Goal: Task Accomplishment & Management: Use online tool/utility

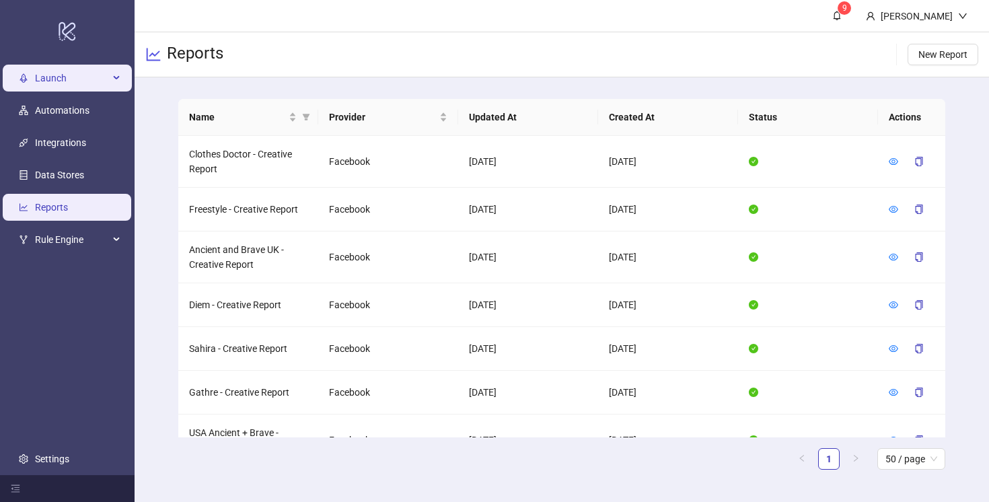
click at [61, 74] on span "Launch" at bounding box center [72, 78] width 74 height 27
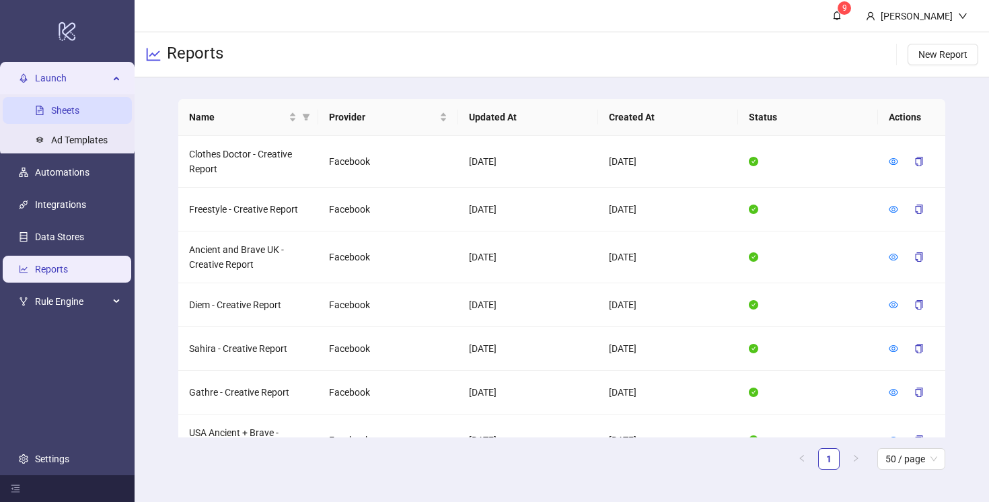
click at [63, 109] on link "Sheets" at bounding box center [65, 110] width 28 height 11
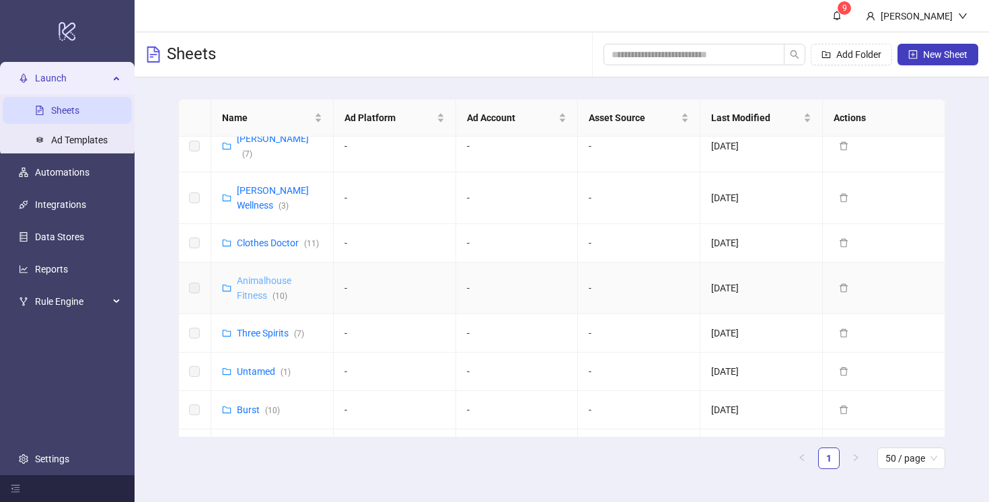
click at [253, 275] on link "Animalhouse Fitness ( 10 )" at bounding box center [264, 288] width 55 height 26
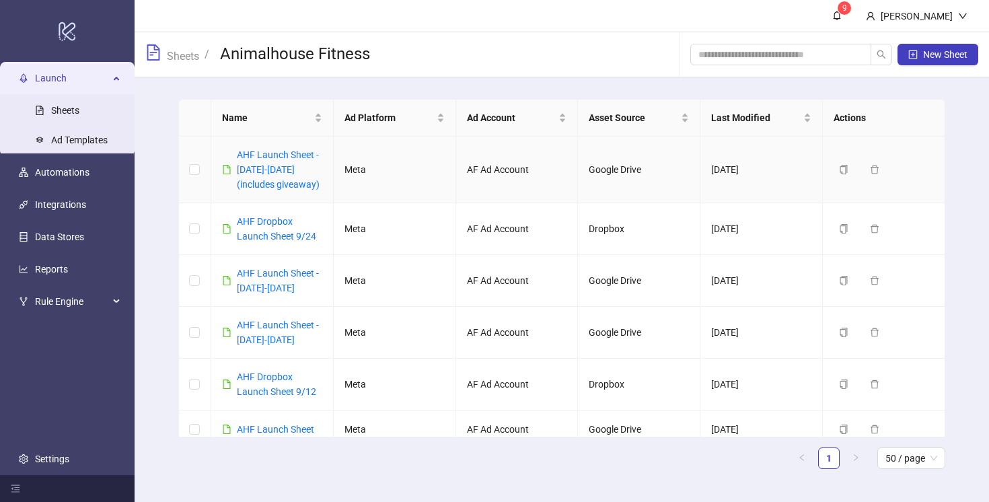
click at [271, 161] on div "AHF Launch Sheet - 2025/09/20-2025/09/26 (includes giveaway)" at bounding box center [279, 169] width 85 height 44
click at [270, 169] on link "AHF Launch Sheet - 2025/09/20-2025/09/26 (includes giveaway)" at bounding box center [278, 169] width 83 height 40
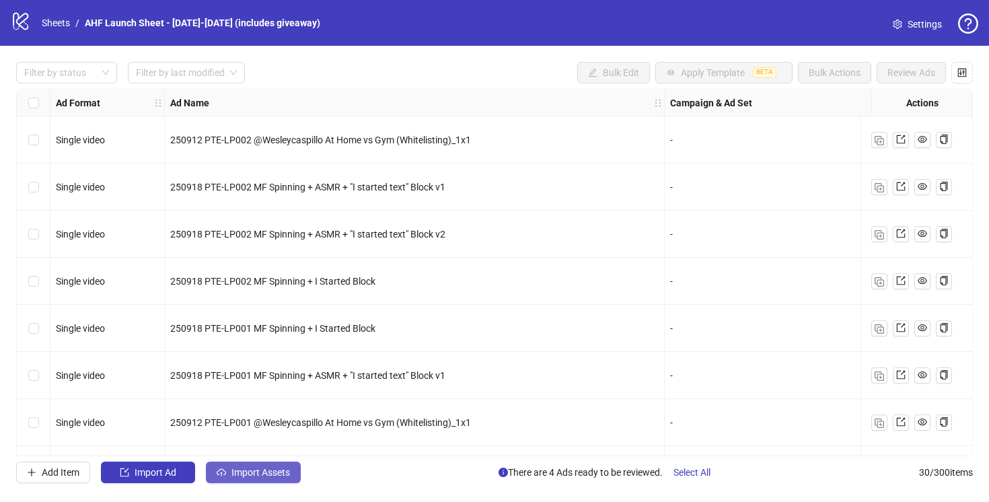
click at [245, 476] on span "Import Assets" at bounding box center [260, 472] width 59 height 11
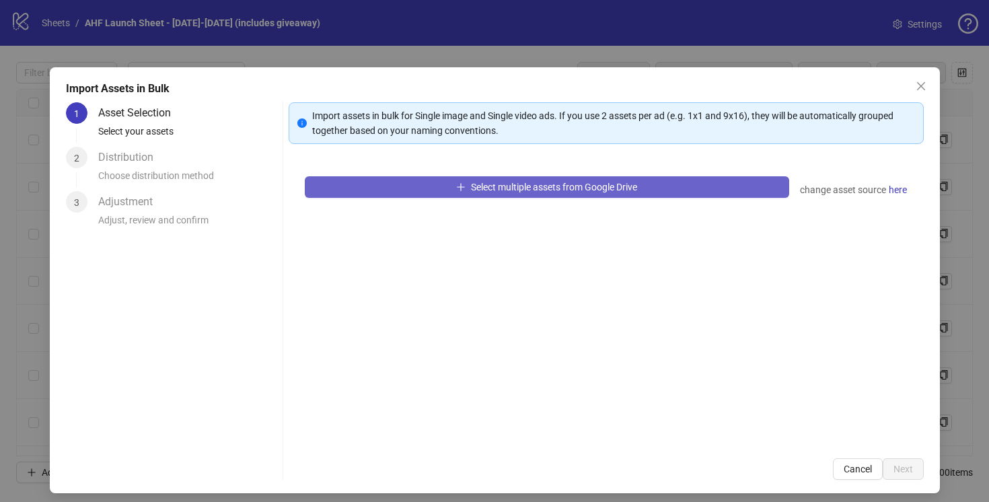
click at [466, 186] on button "Select multiple assets from Google Drive" at bounding box center [547, 187] width 484 height 22
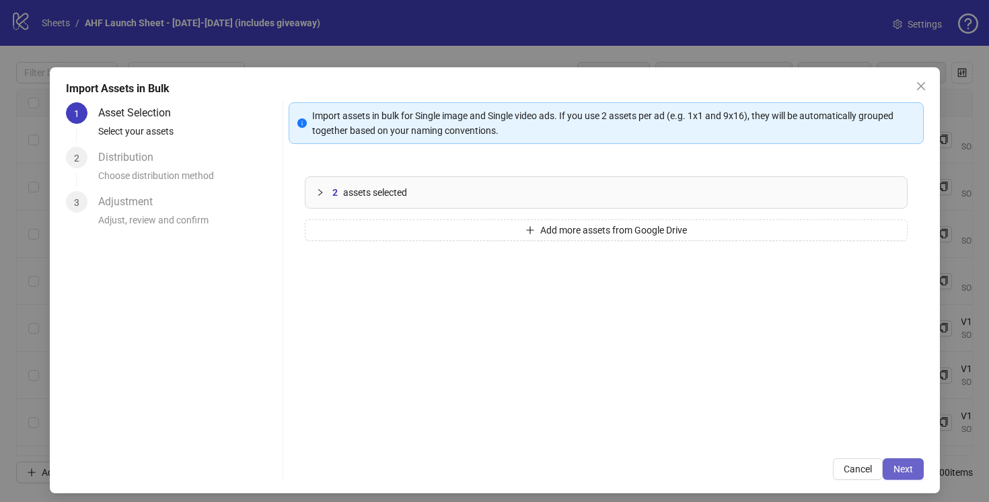
click at [902, 468] on span "Next" at bounding box center [904, 469] width 20 height 11
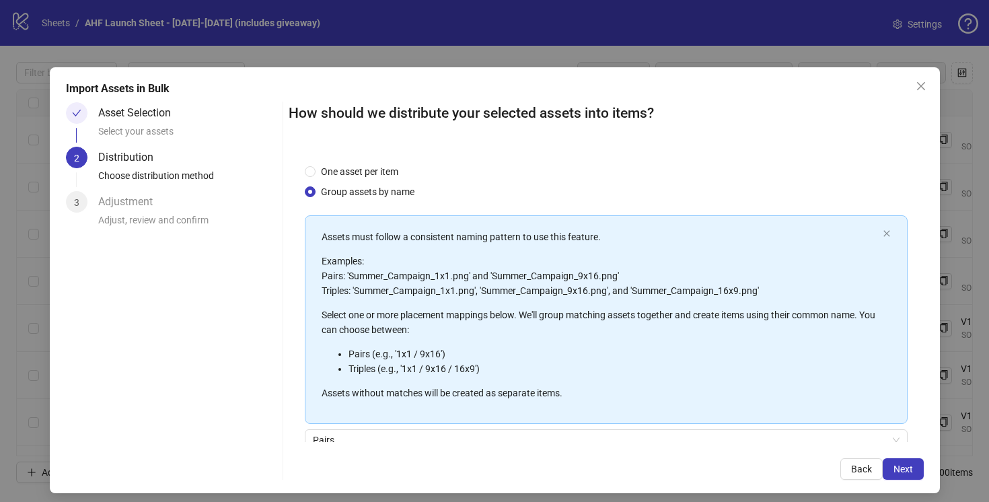
click at [902, 468] on span "Next" at bounding box center [904, 469] width 20 height 11
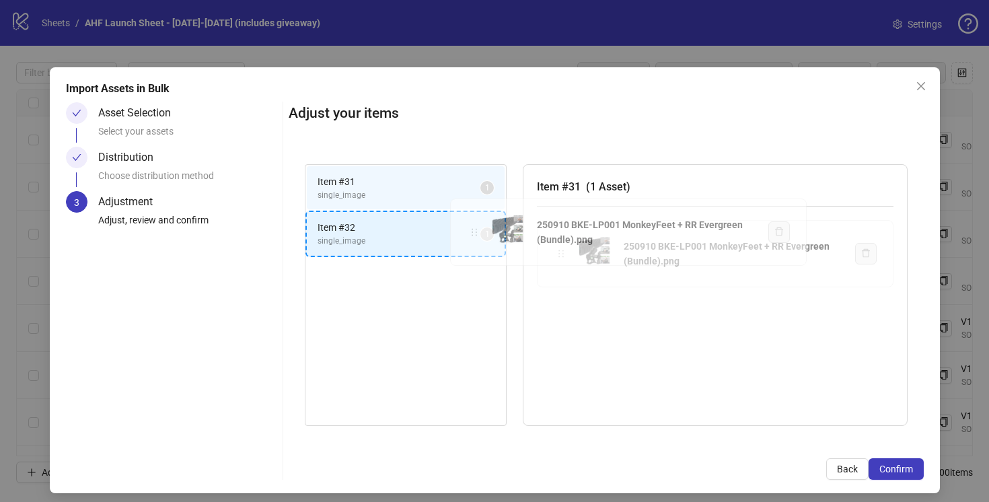
drag, startPoint x: 561, startPoint y: 257, endPoint x: 397, endPoint y: 209, distance: 171.2
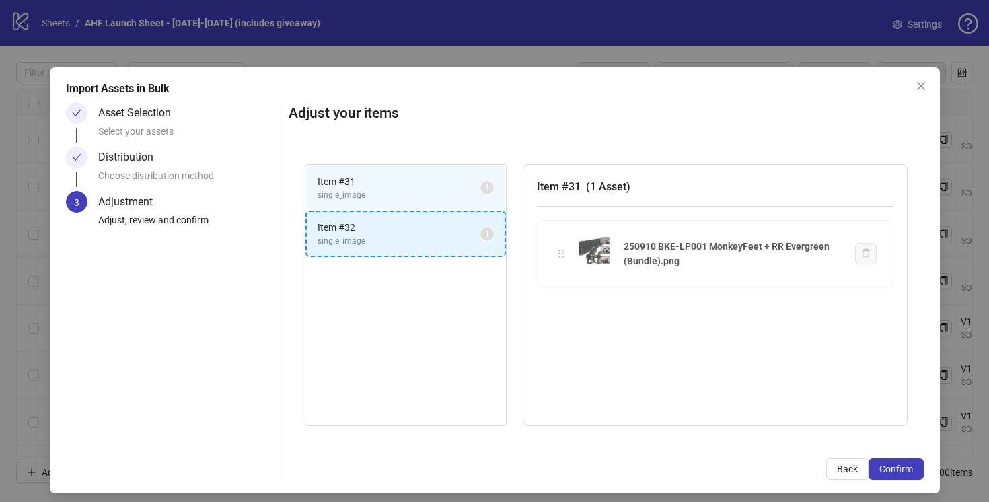
click at [397, 209] on div "Item # 31 single_image 1 Item # 32 single_image 1 Item # 31 ( 1 Asset ) 250910 …" at bounding box center [606, 295] width 635 height 295
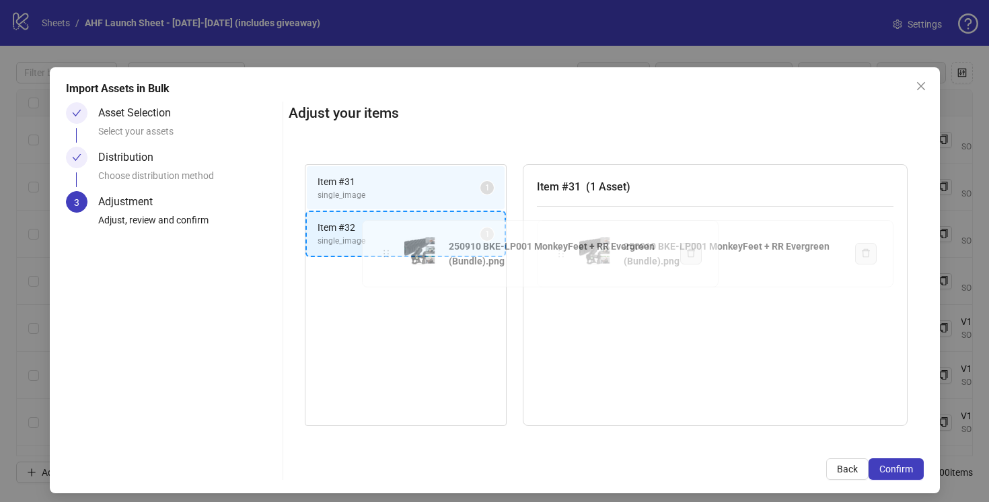
drag, startPoint x: 565, startPoint y: 253, endPoint x: 390, endPoint y: 253, distance: 174.9
click at [390, 253] on div "Item # 31 single_image 1 Item # 32 single_image 1 Item # 31 ( 1 Asset ) 250910 …" at bounding box center [606, 295] width 635 height 295
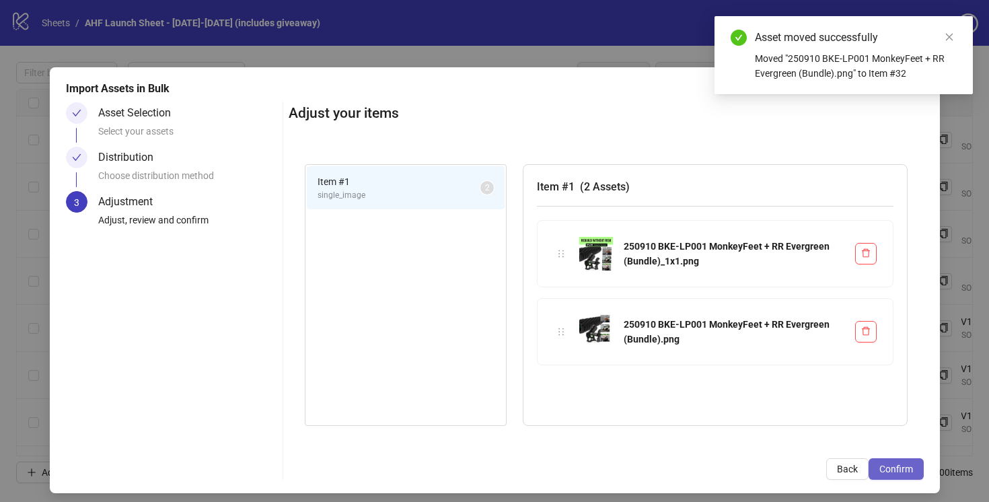
click at [889, 468] on span "Confirm" at bounding box center [896, 469] width 34 height 11
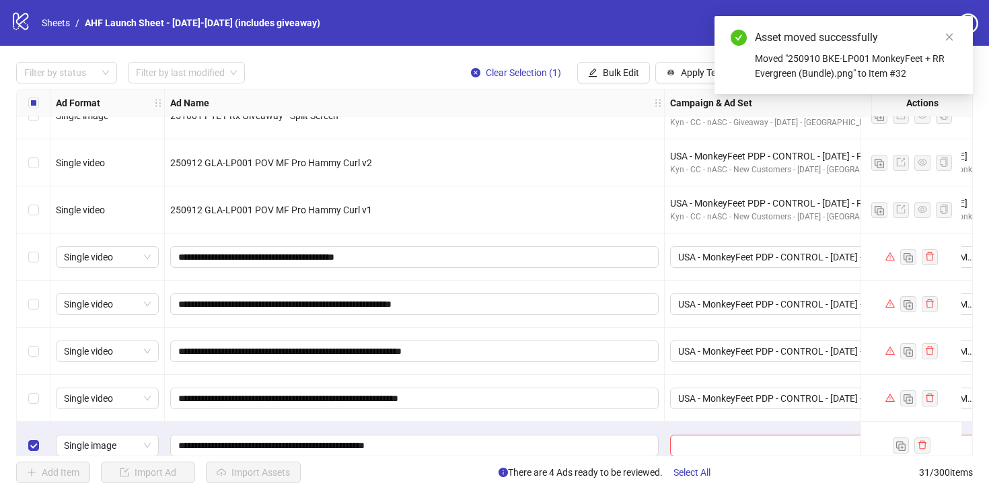
scroll to position [1126, 0]
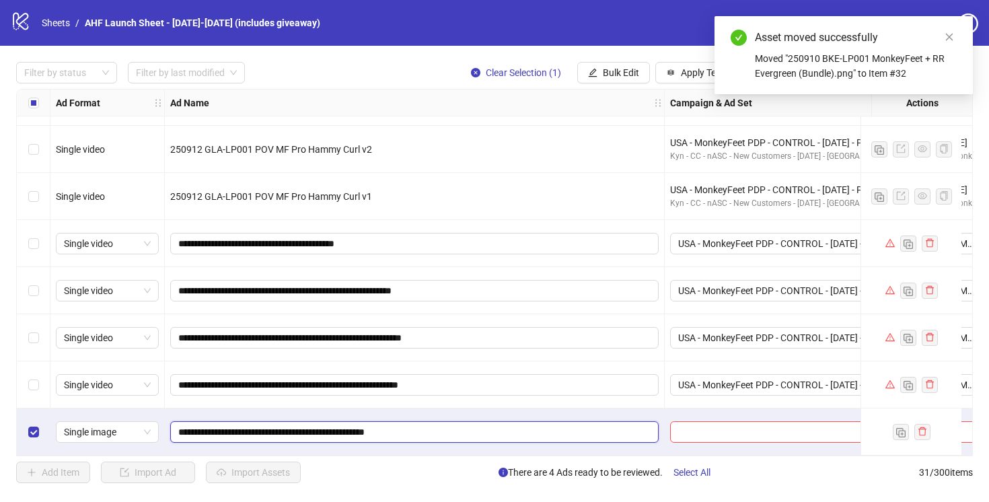
click at [436, 425] on input "**********" at bounding box center [413, 432] width 470 height 15
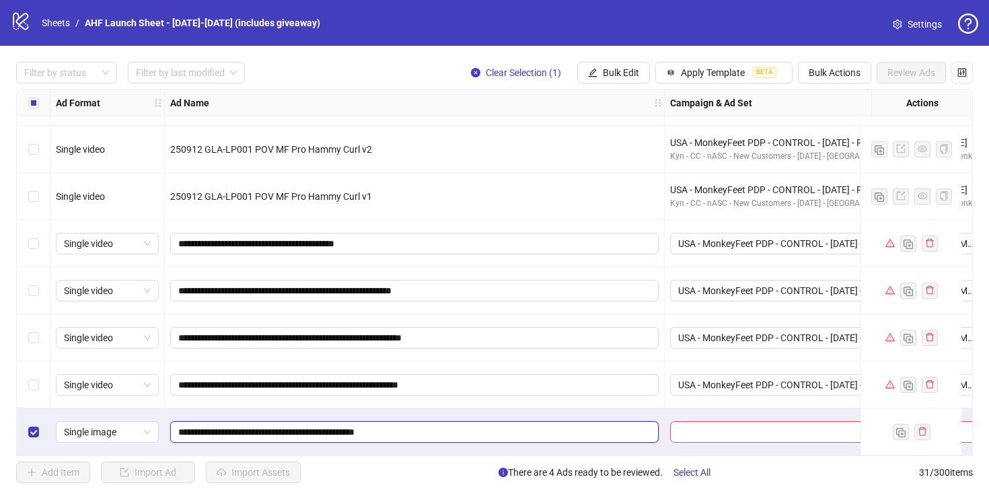
type input "**********"
click at [487, 394] on div "**********" at bounding box center [415, 384] width 500 height 47
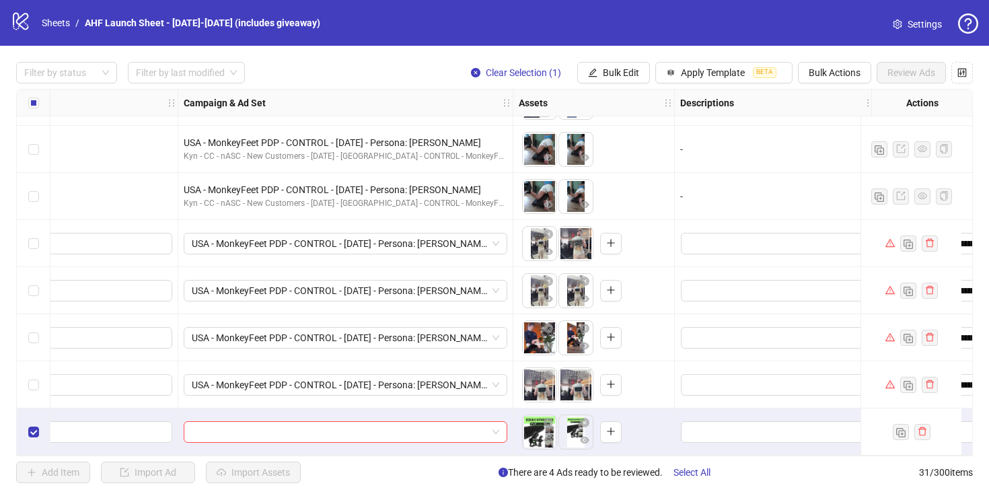
scroll to position [1126, 293]
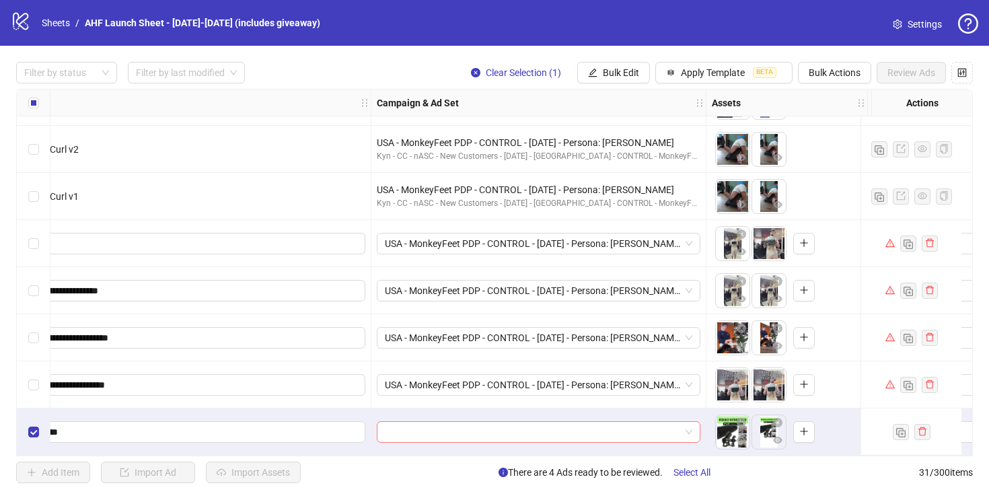
click at [486, 425] on input "search" at bounding box center [532, 432] width 295 height 20
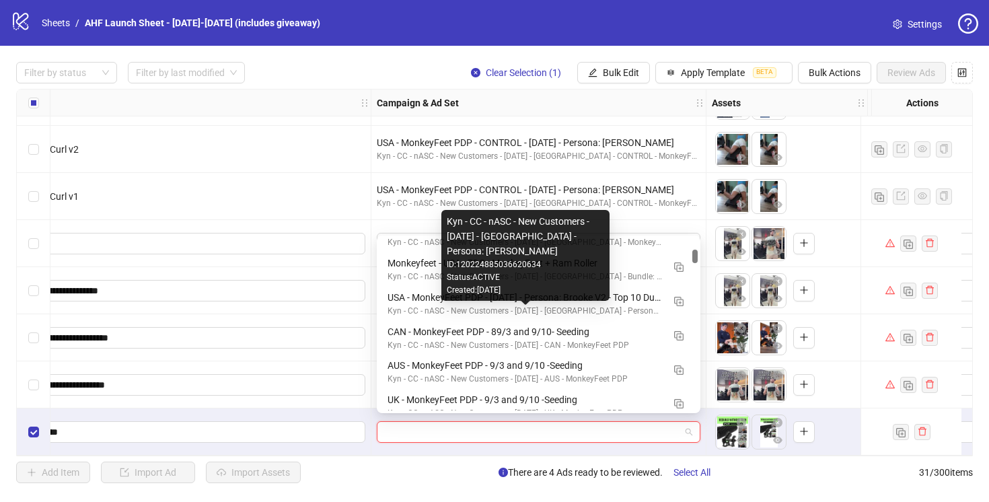
scroll to position [162, 0]
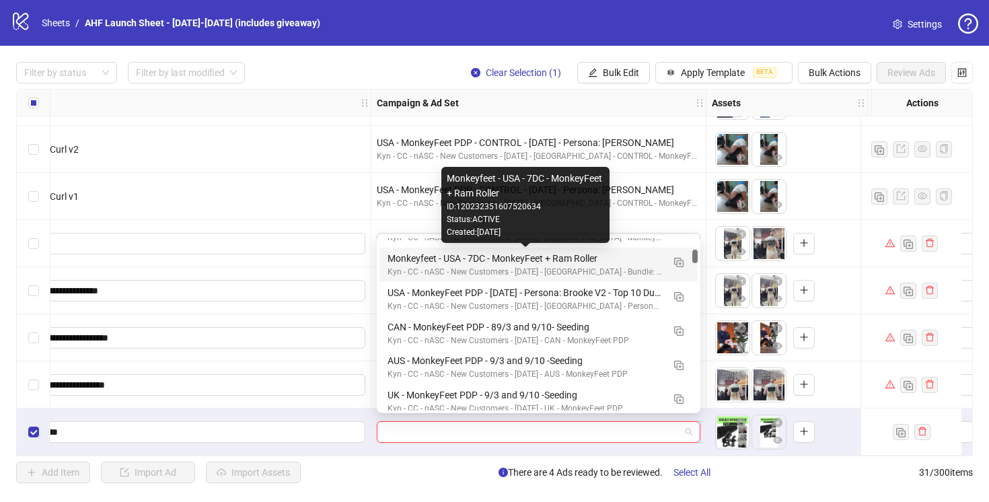
click at [624, 255] on div "Monkeyfeet - USA - 7DC - MonkeyFeet + Ram Roller" at bounding box center [525, 258] width 275 height 15
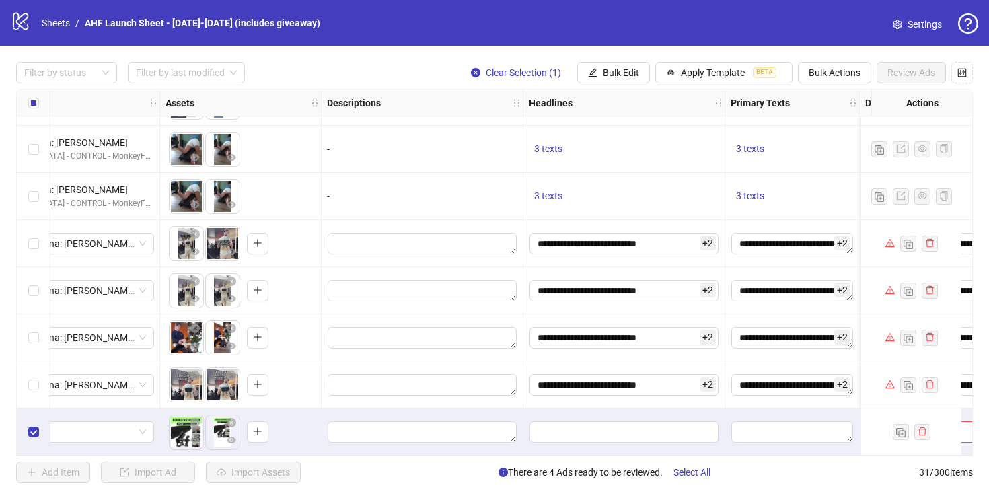
scroll to position [1126, 972]
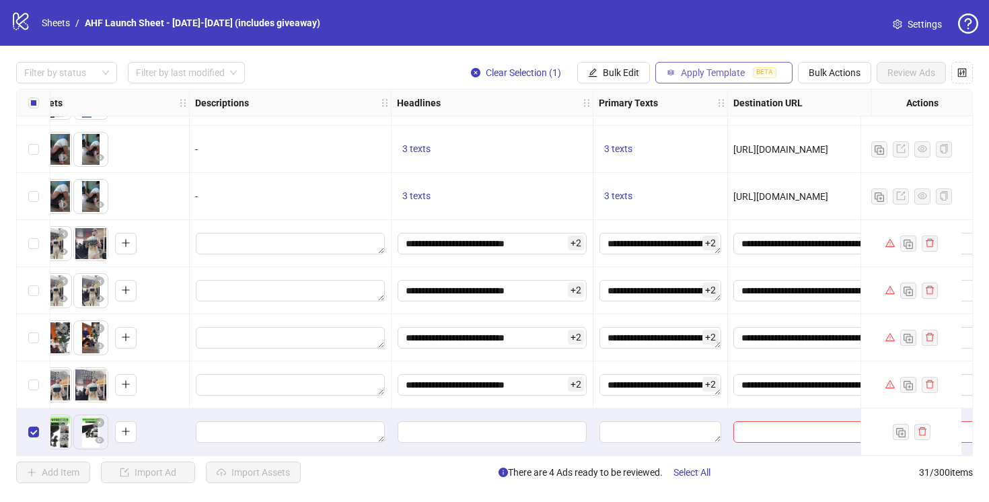
click at [694, 70] on span "Apply Template" at bounding box center [713, 72] width 64 height 11
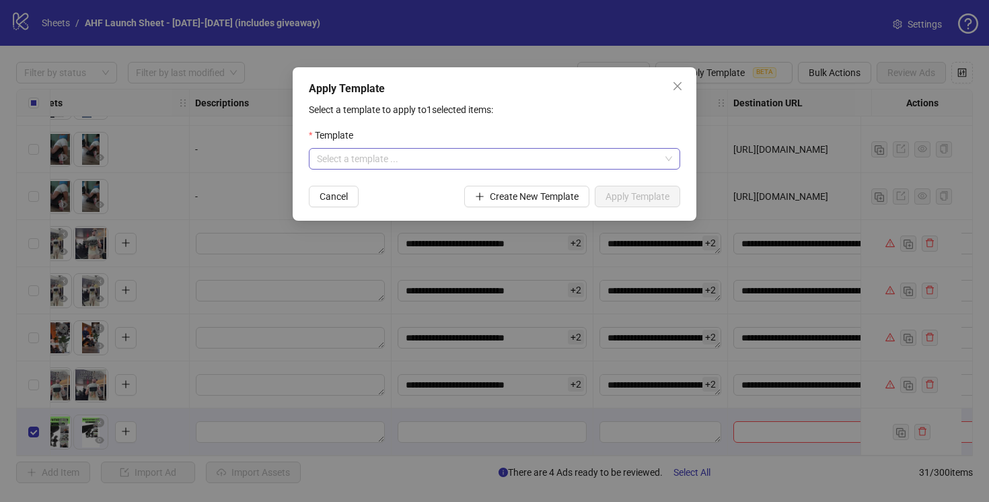
click at [546, 166] on input "search" at bounding box center [488, 159] width 343 height 20
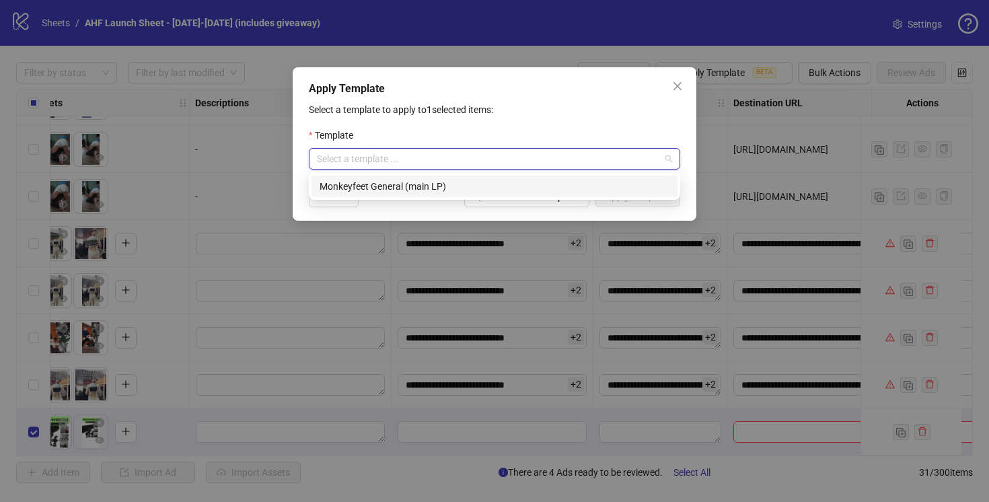
click at [515, 192] on div "Monkeyfeet General (main LP)" at bounding box center [495, 186] width 350 height 15
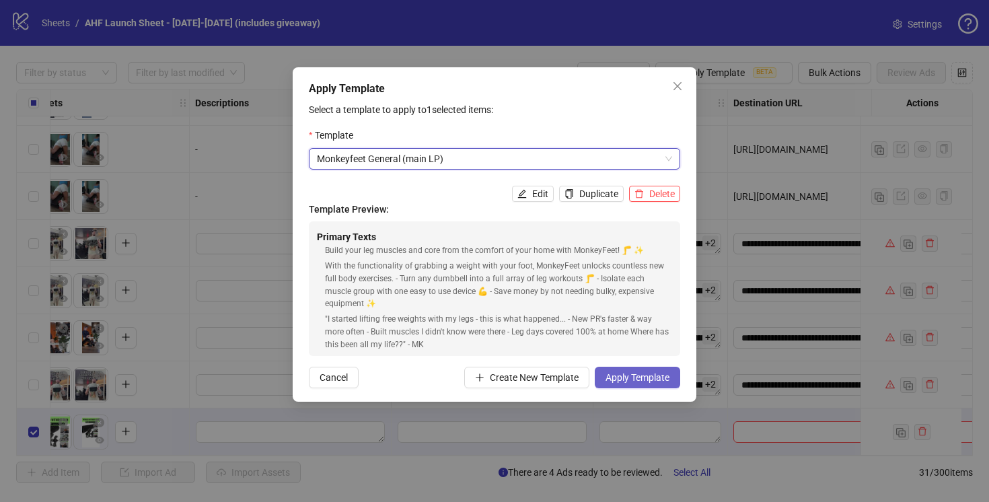
click at [638, 373] on span "Apply Template" at bounding box center [638, 377] width 64 height 11
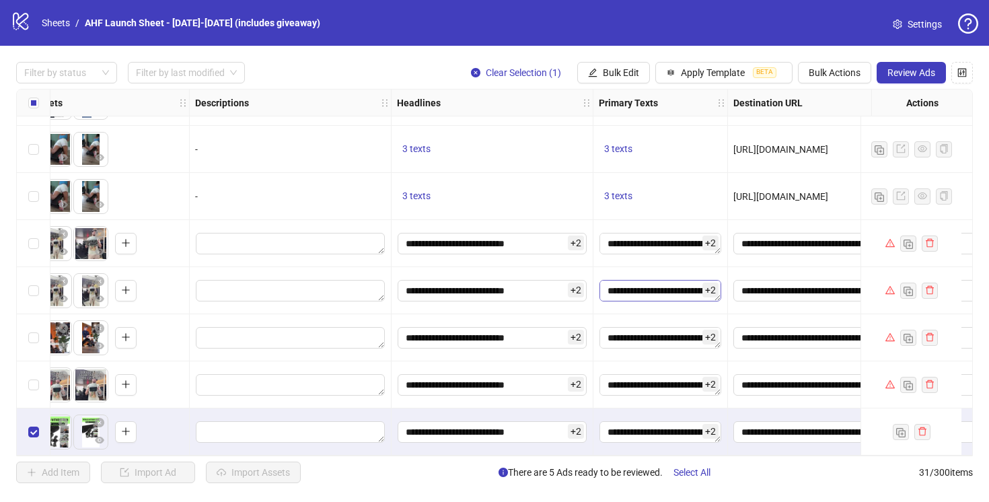
scroll to position [1126, 1329]
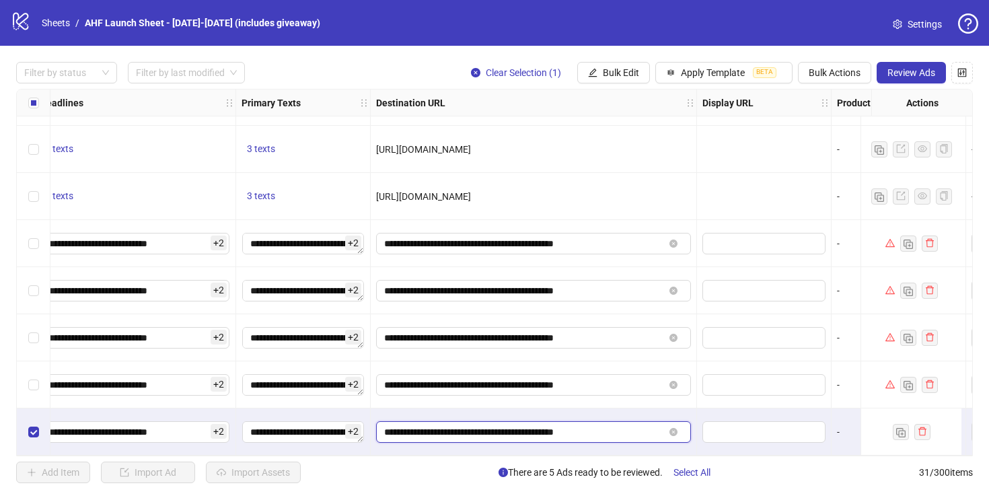
click at [628, 428] on input "**********" at bounding box center [524, 432] width 280 height 15
paste input "**********"
type input "**********"
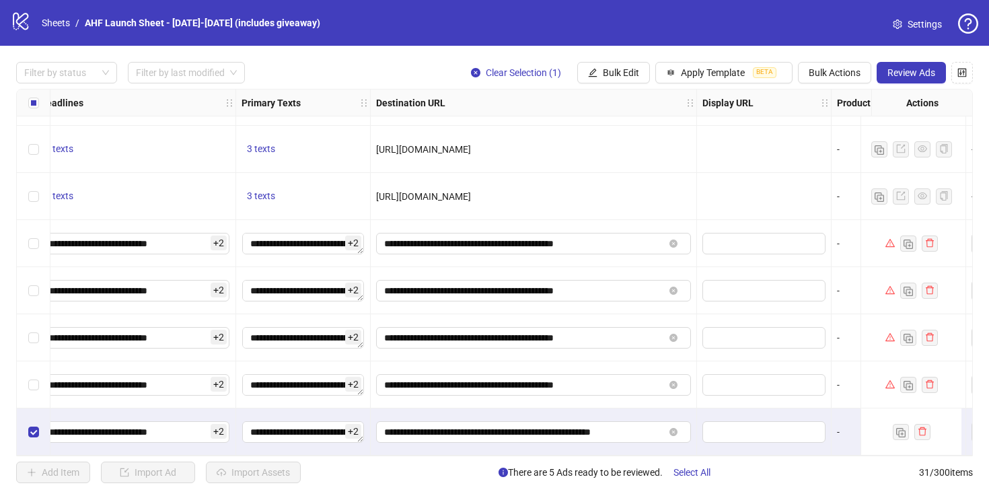
click at [696, 408] on div "**********" at bounding box center [534, 431] width 326 height 47
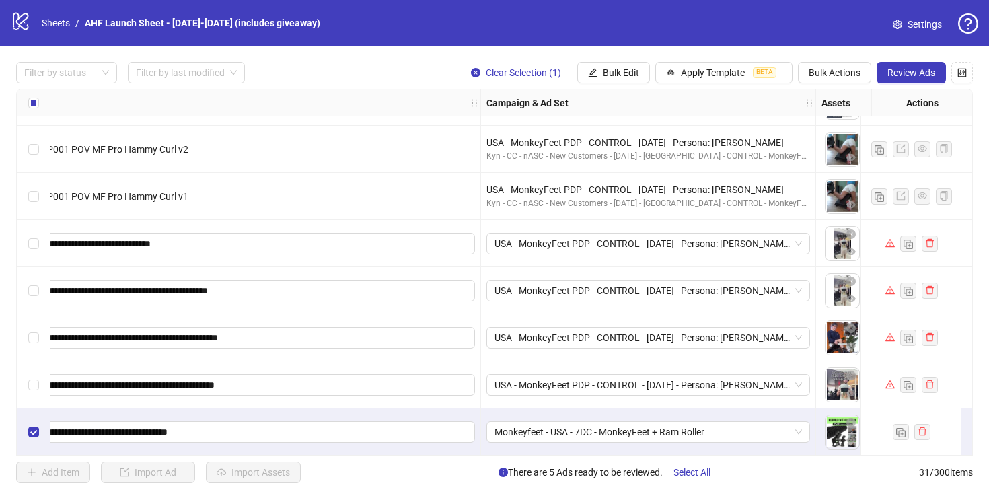
scroll to position [1126, 0]
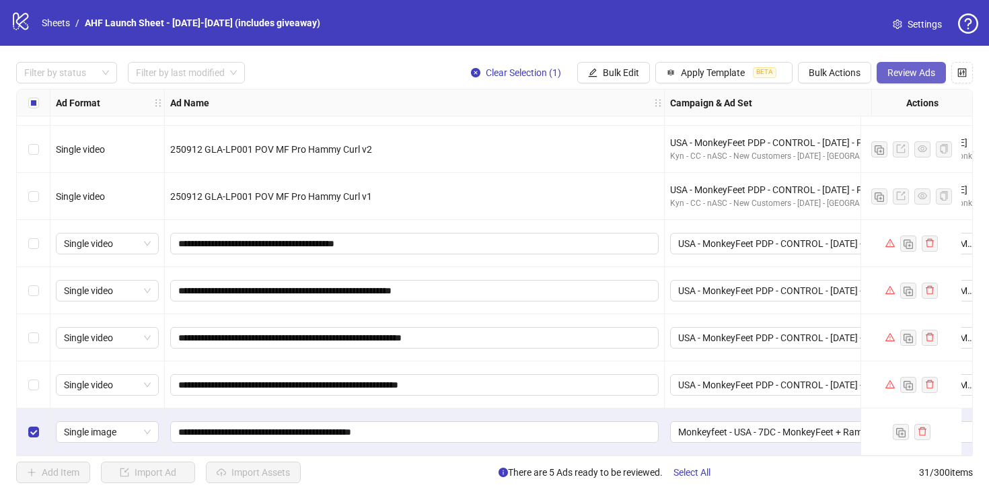
click at [904, 67] on button "Review Ads" at bounding box center [911, 73] width 69 height 22
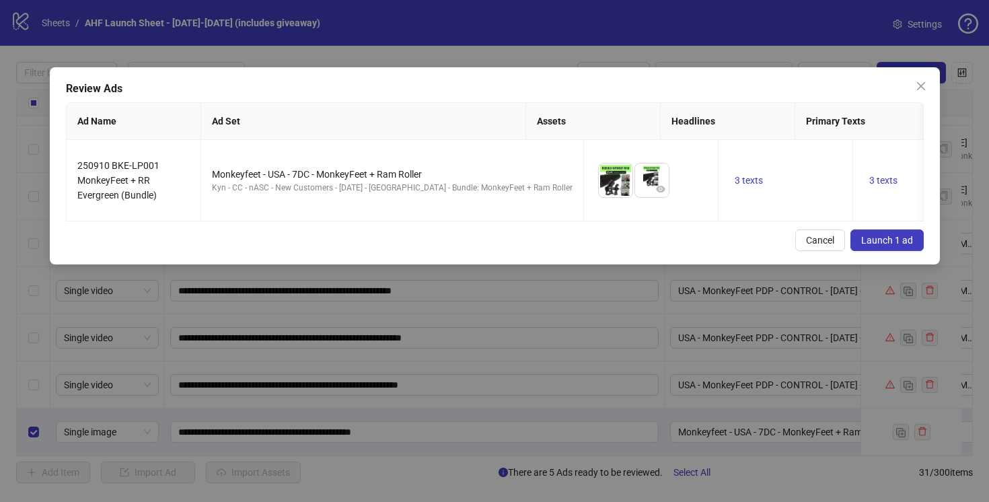
click at [884, 240] on span "Launch 1 ad" at bounding box center [887, 240] width 52 height 11
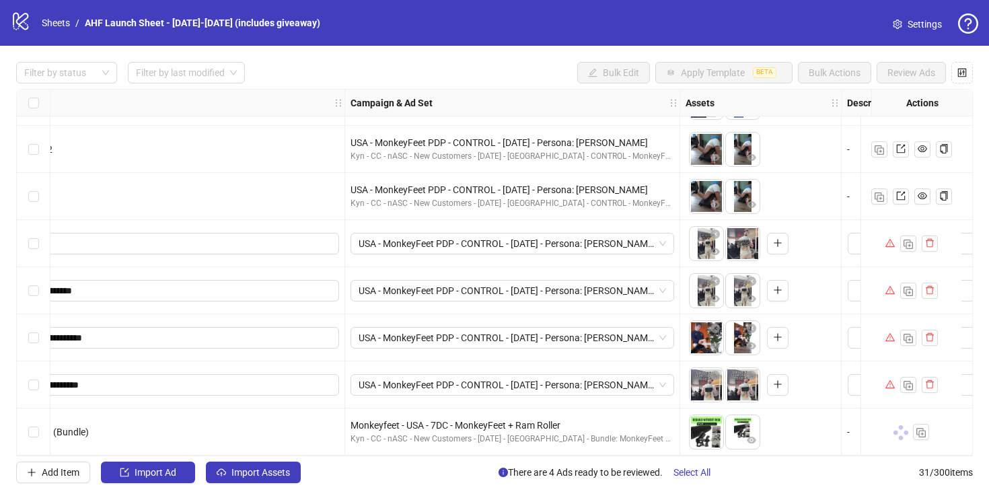
scroll to position [1126, 297]
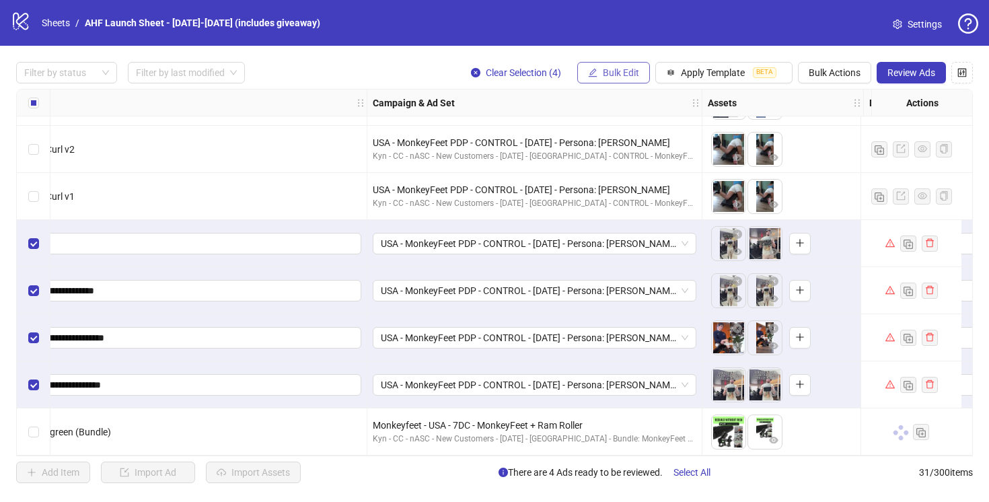
click at [630, 73] on span "Bulk Edit" at bounding box center [621, 72] width 36 height 11
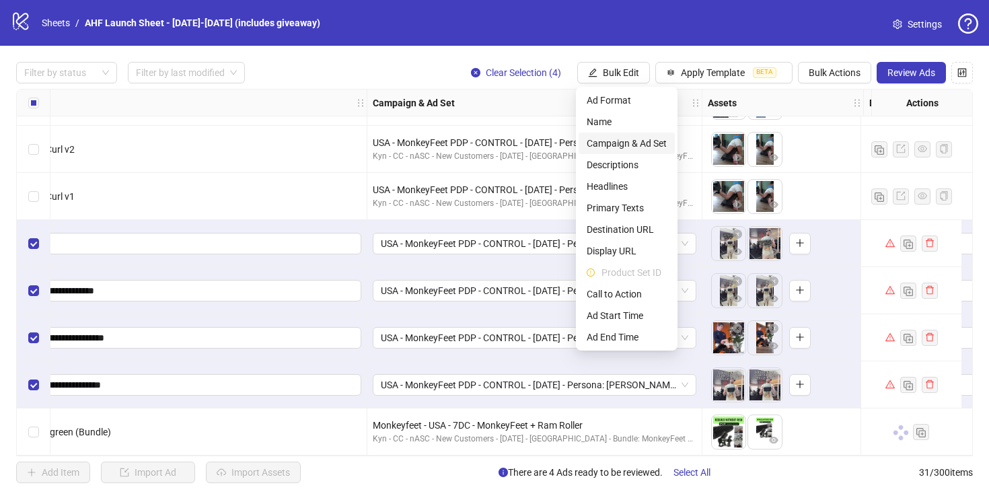
click at [637, 142] on span "Campaign & Ad Set" at bounding box center [627, 143] width 80 height 15
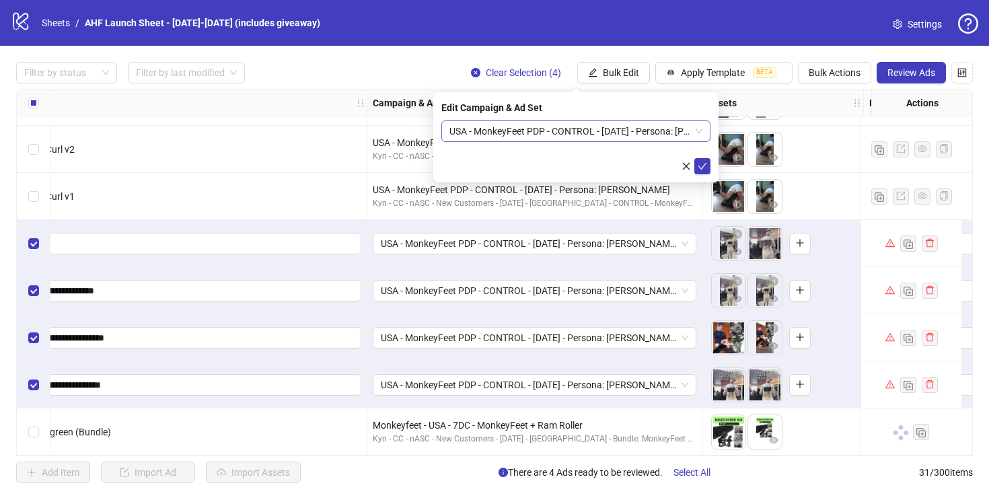
click at [697, 131] on span "USA - MonkeyFeet PDP - CONTROL - 09/09/25 - Persona: Pete" at bounding box center [575, 131] width 253 height 20
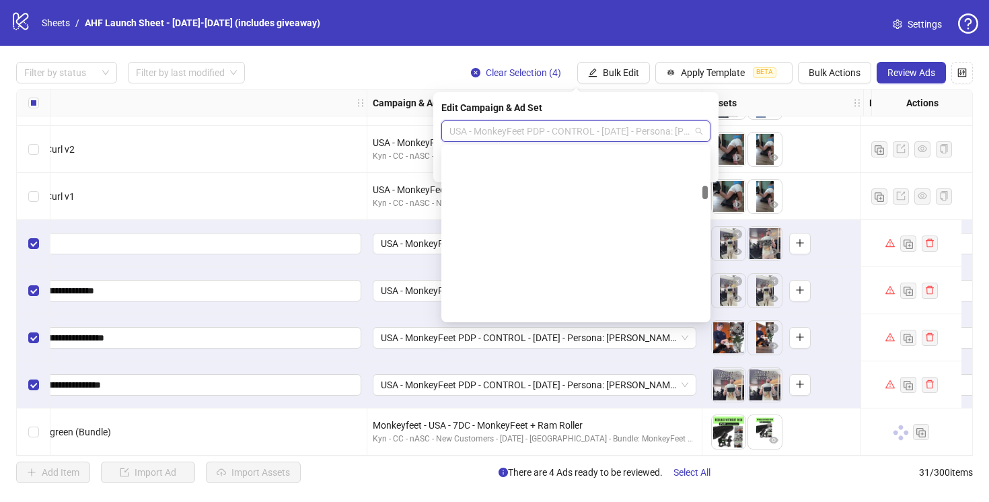
scroll to position [566, 0]
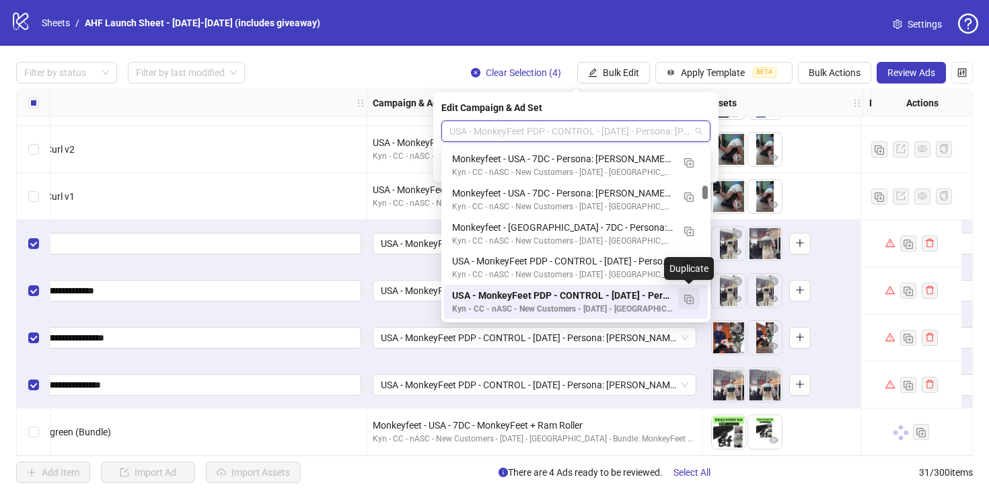
click at [689, 297] on img "button" at bounding box center [688, 299] width 9 height 9
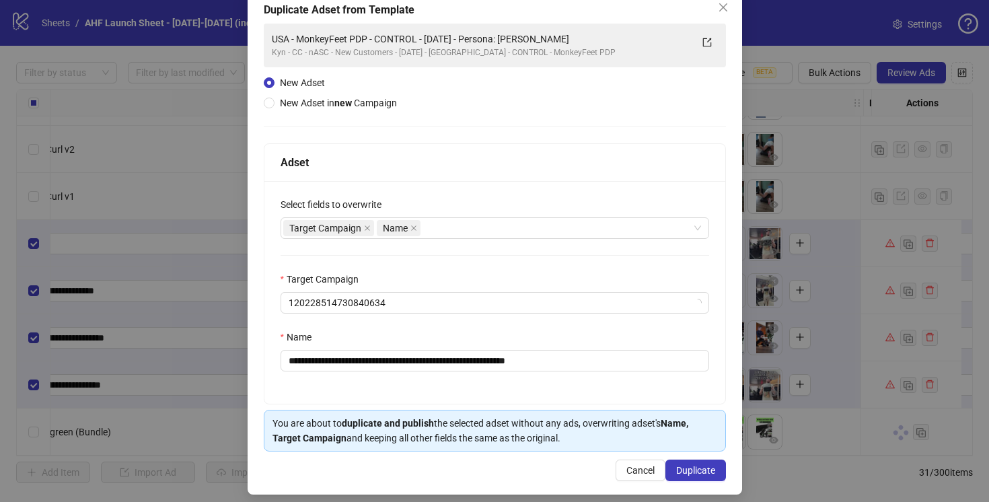
scroll to position [88, 0]
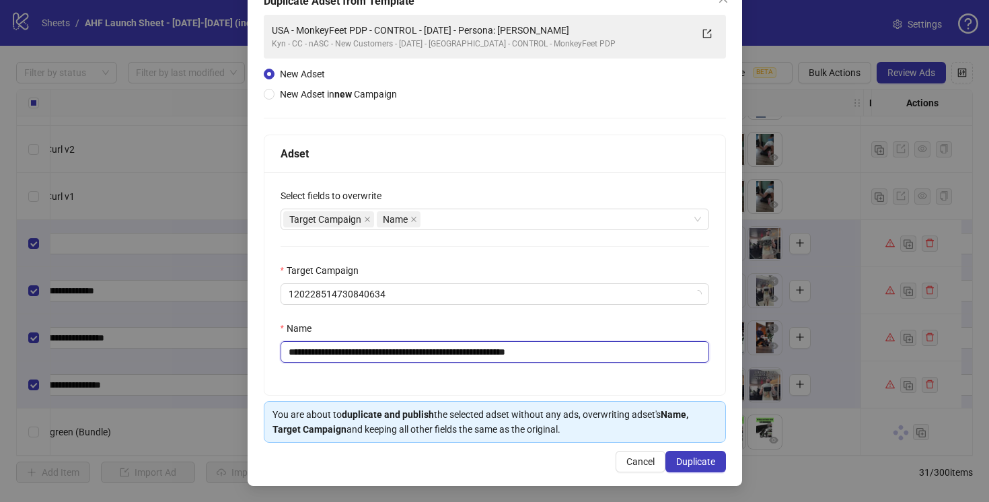
drag, startPoint x: 584, startPoint y: 350, endPoint x: 550, endPoint y: 350, distance: 34.3
click at [550, 350] on input "**********" at bounding box center [495, 352] width 429 height 22
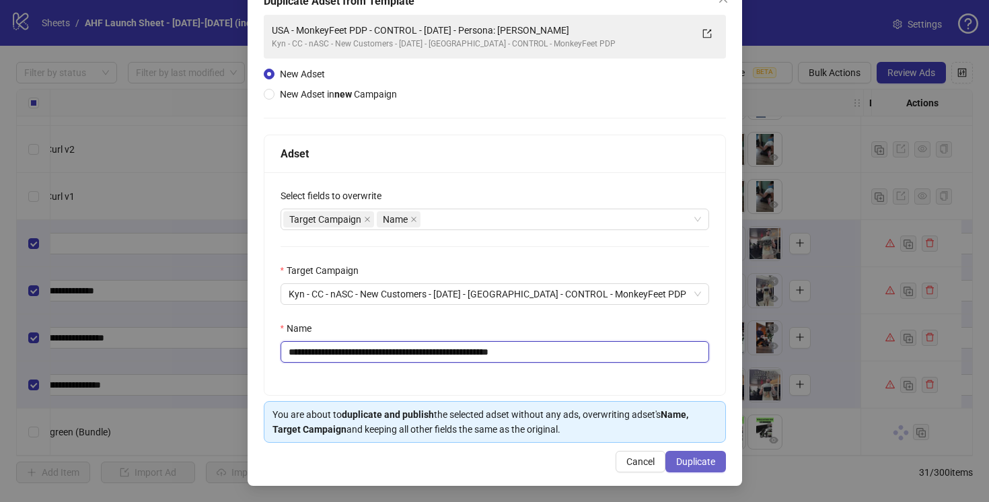
type input "**********"
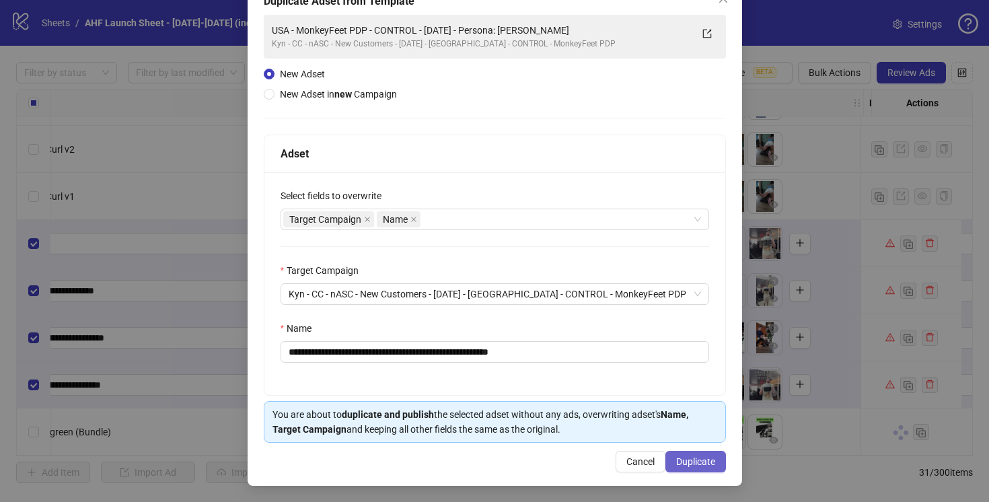
click at [694, 455] on button "Duplicate" at bounding box center [695, 462] width 61 height 22
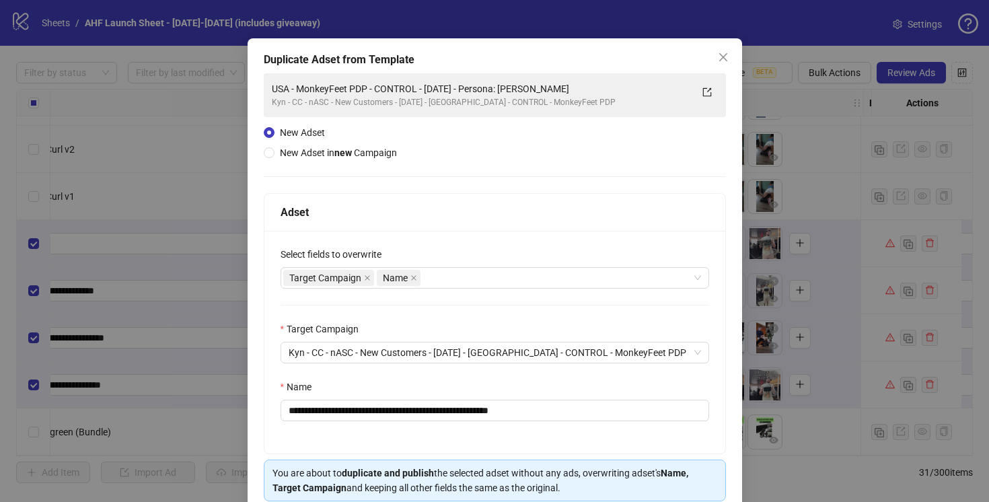
scroll to position [26, 0]
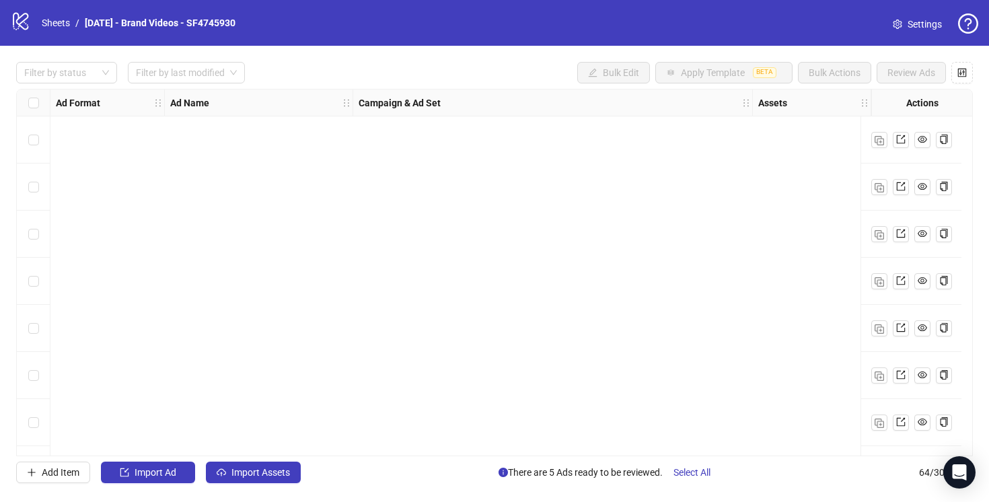
scroll to position [2681, 0]
